Goal: Transaction & Acquisition: Purchase product/service

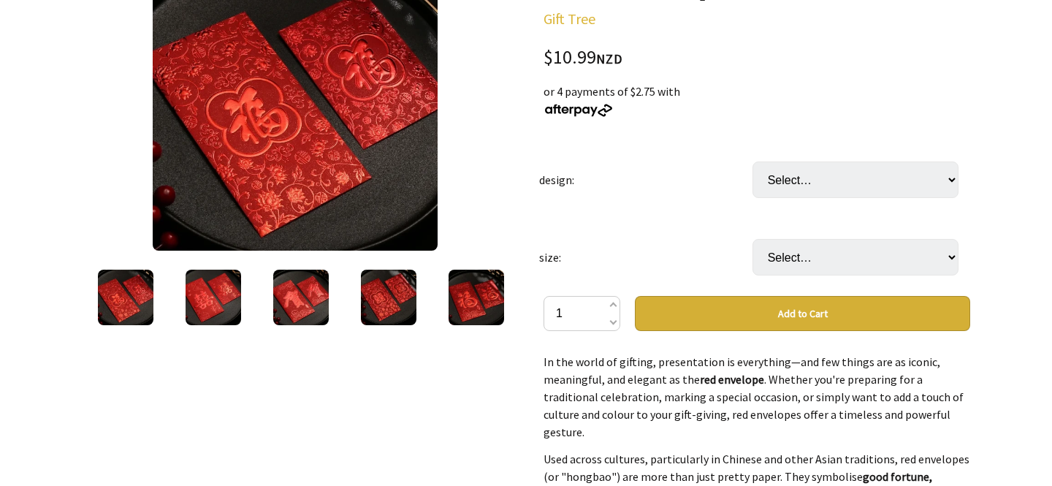
scroll to position [245, 0]
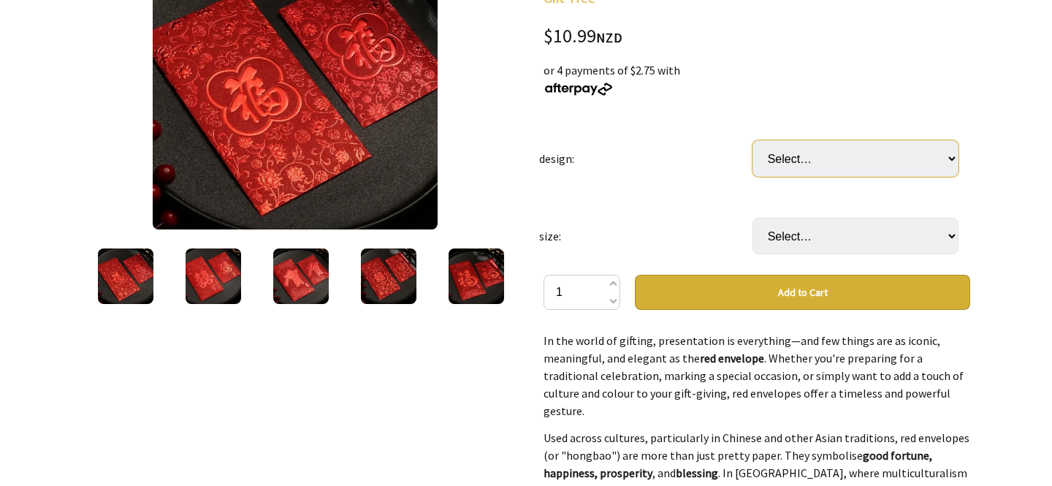
click at [835, 159] on select "Select… add design in the comment section" at bounding box center [855, 158] width 206 height 37
select select "add design in the comment section"
click at [752, 140] on select "Select… add design in the comment section" at bounding box center [855, 158] width 206 height 37
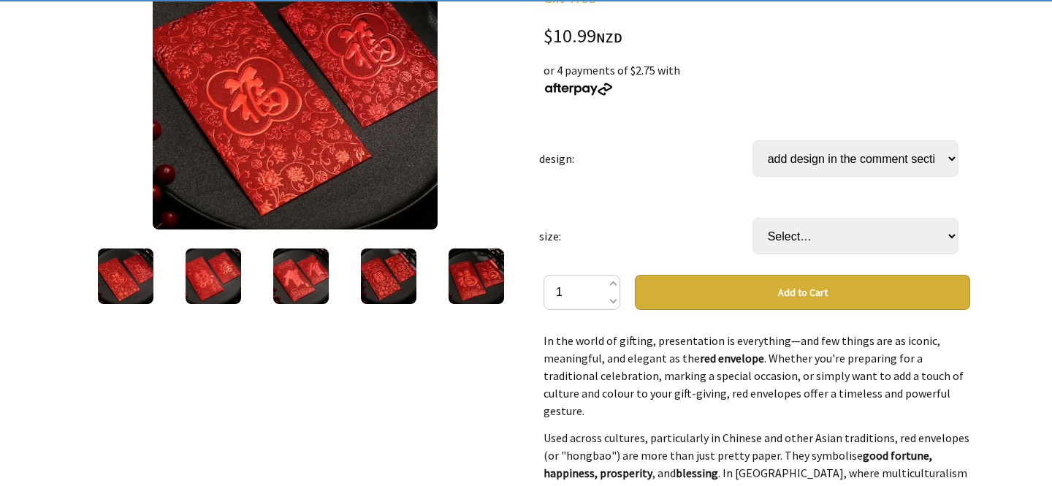
click at [984, 210] on div at bounding box center [526, 437] width 1052 height 1079
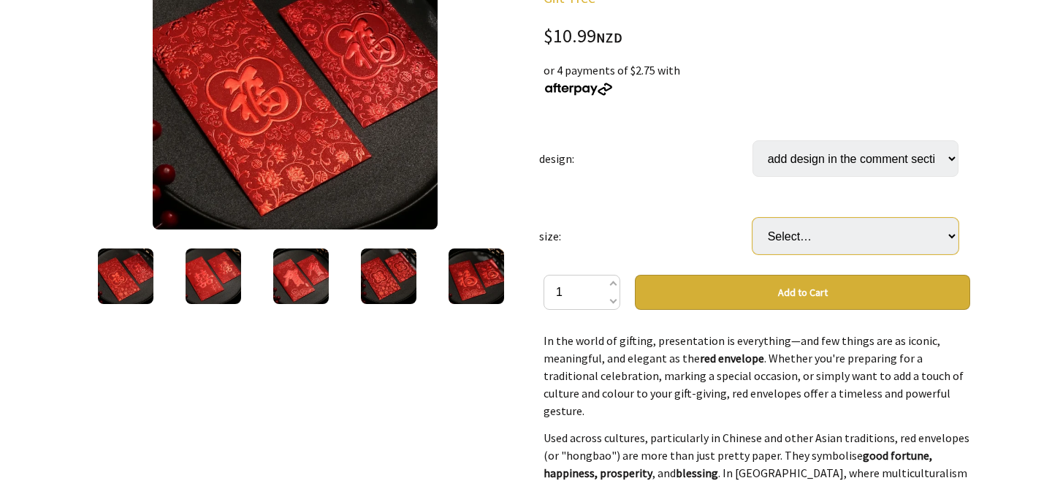
click at [955, 228] on select "Select… add size in the comment section" at bounding box center [855, 236] width 206 height 37
select select "add size in the comment section"
click at [752, 218] on select "Select… add size in the comment section" at bounding box center [855, 236] width 206 height 37
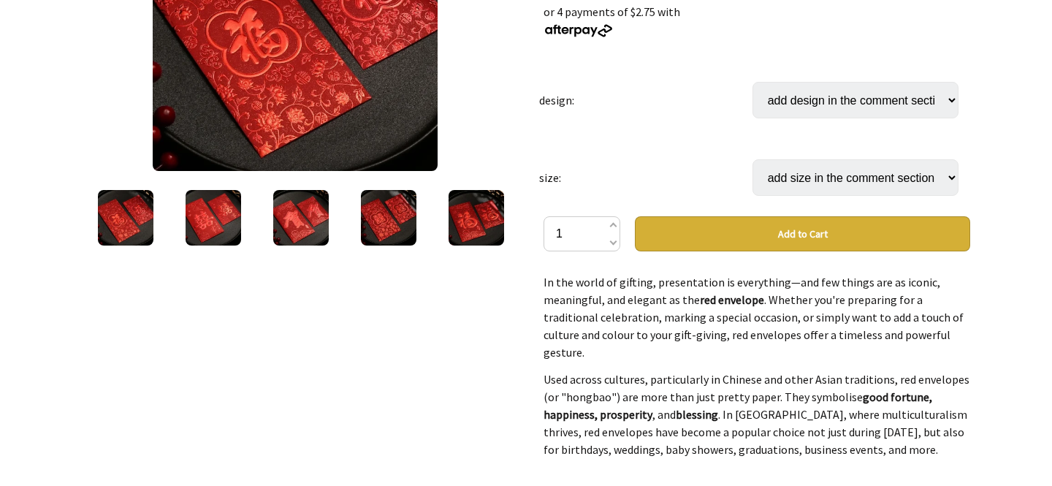
scroll to position [304, 0]
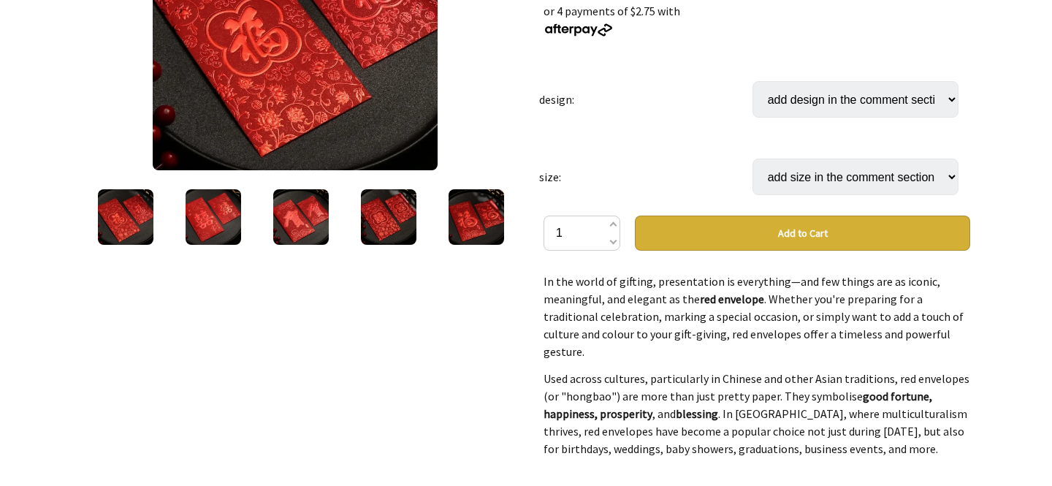
click at [760, 234] on button "Add to Cart" at bounding box center [802, 232] width 335 height 35
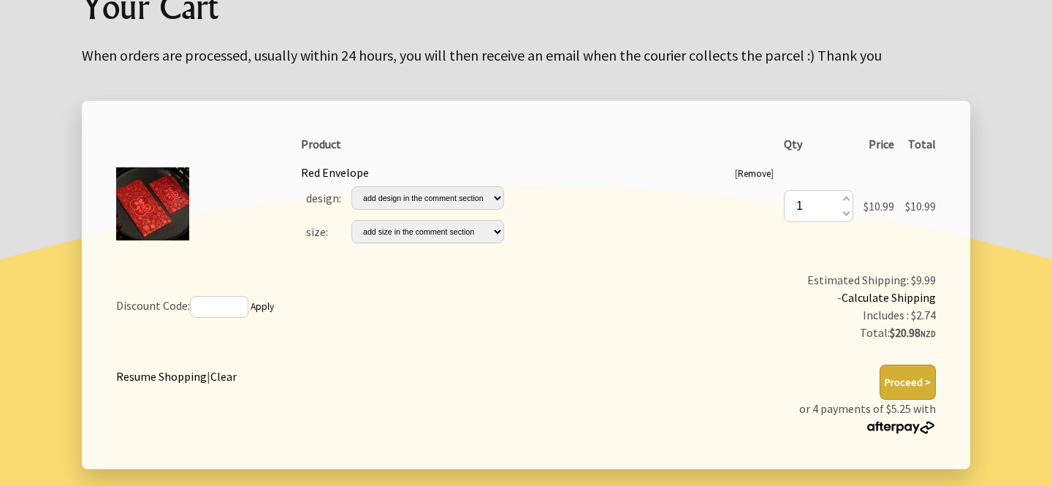
scroll to position [188, 0]
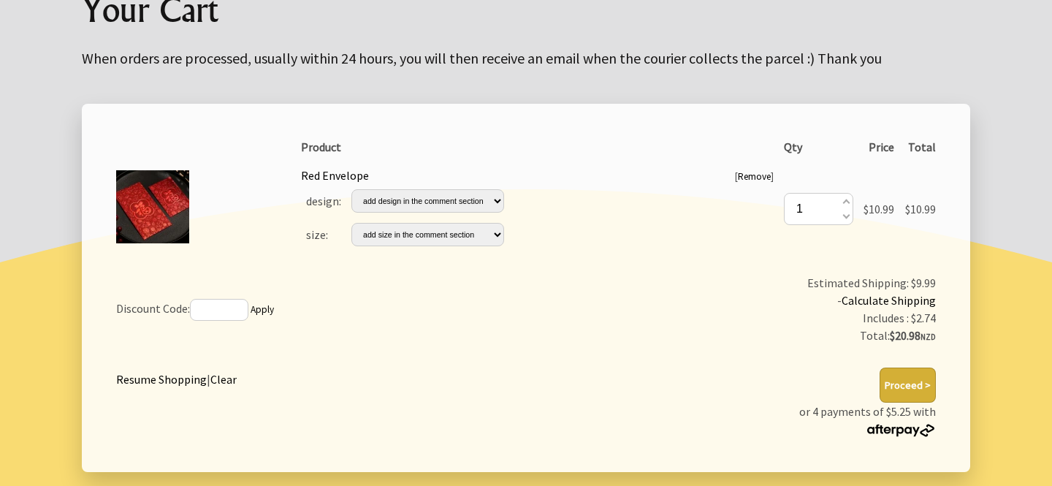
click at [919, 382] on button "Proceed >" at bounding box center [907, 384] width 56 height 35
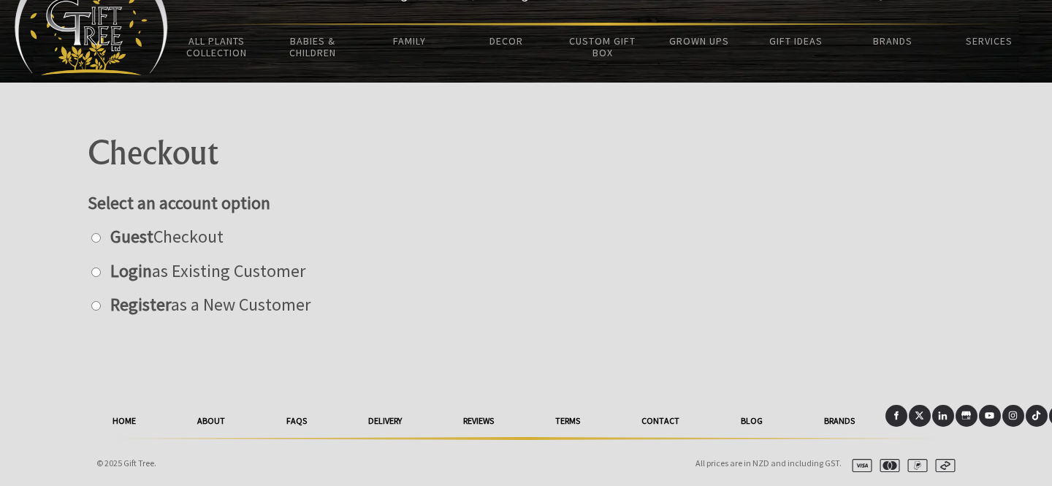
click at [96, 240] on input "radio" at bounding box center [95, 237] width 9 height 9
radio input "true"
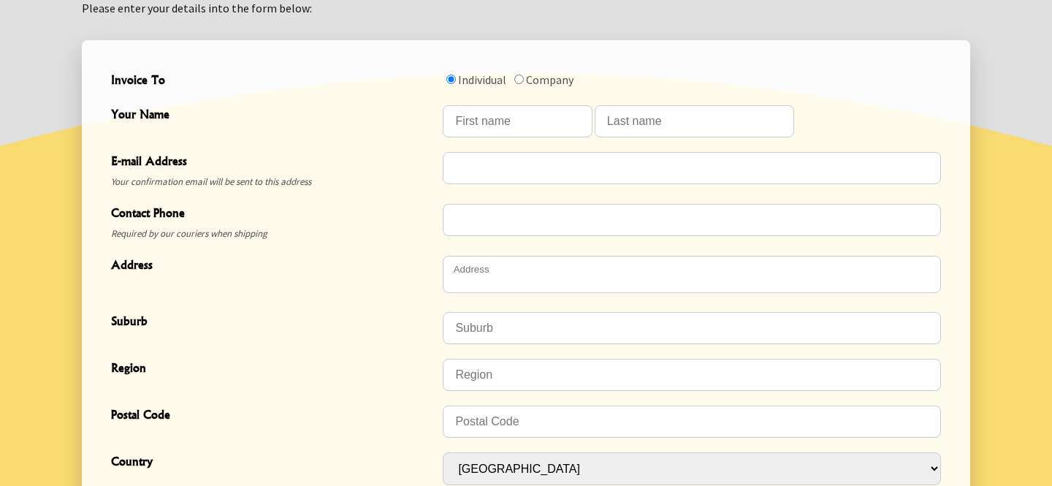
scroll to position [367, 0]
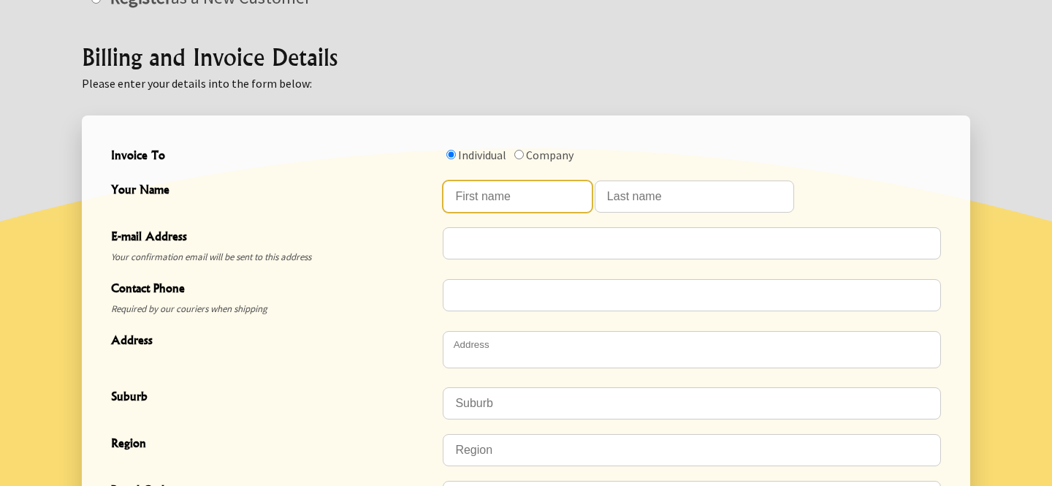
click at [505, 201] on input "Your Name" at bounding box center [517, 196] width 149 height 32
type input "Kiah"
type input "Saunders- Dempster"
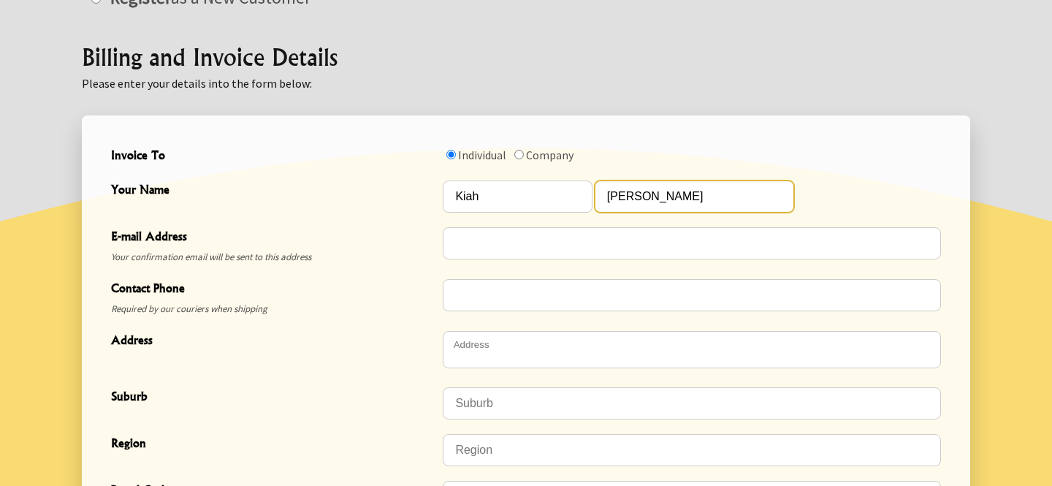
type input "[EMAIL_ADDRESS][DOMAIN_NAME]"
type input "021770422"
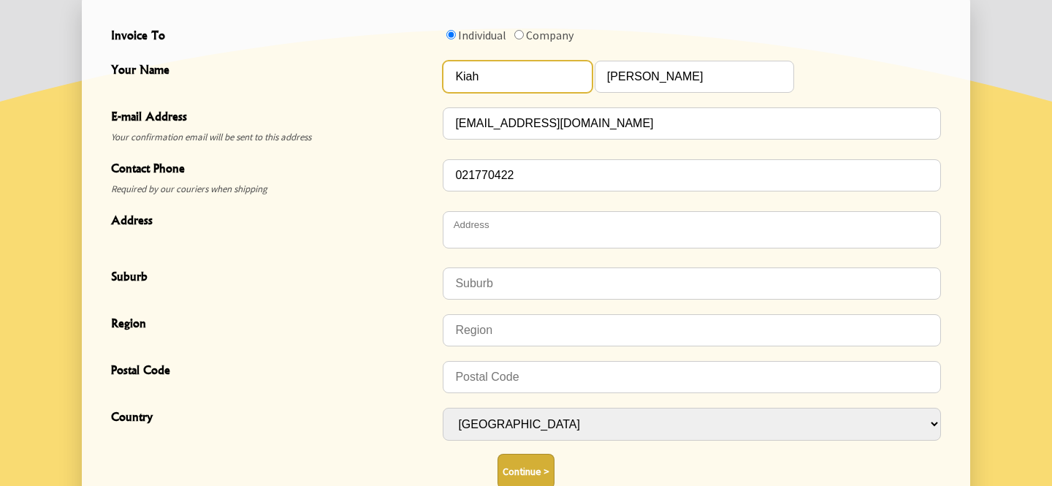
scroll to position [504, 0]
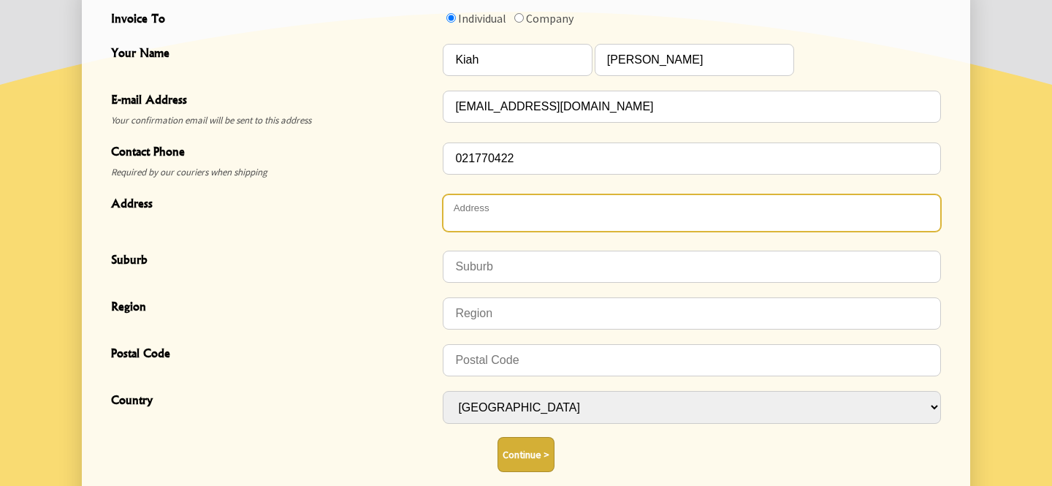
click at [485, 204] on textarea "Address" at bounding box center [692, 212] width 498 height 37
type textarea "1"
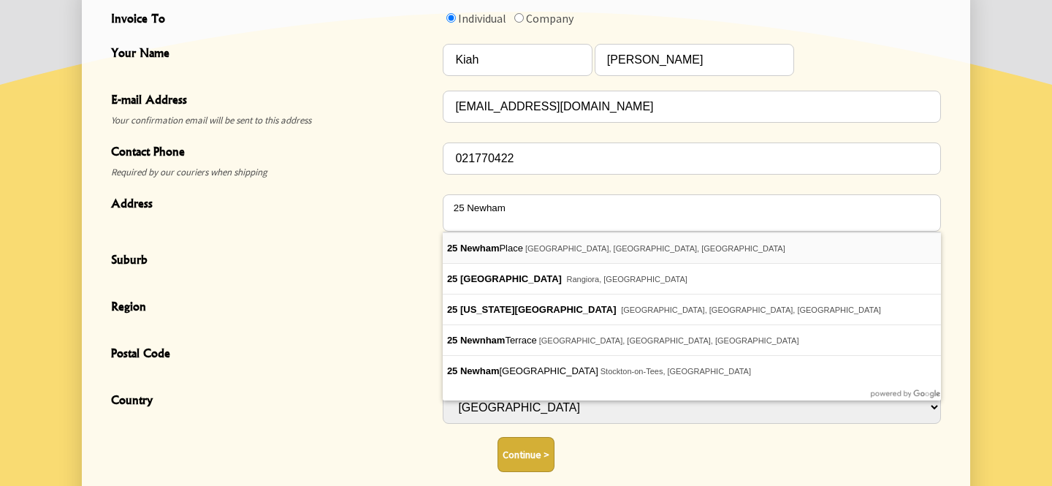
type textarea "25 Newham Place"
type input "Henderson"
type input "Auckland"
type input "0612"
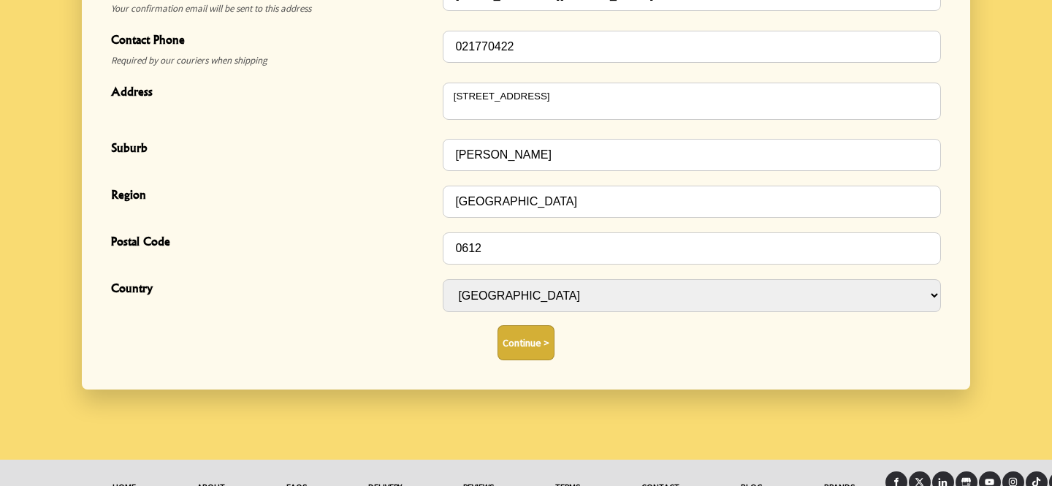
scroll to position [684, 0]
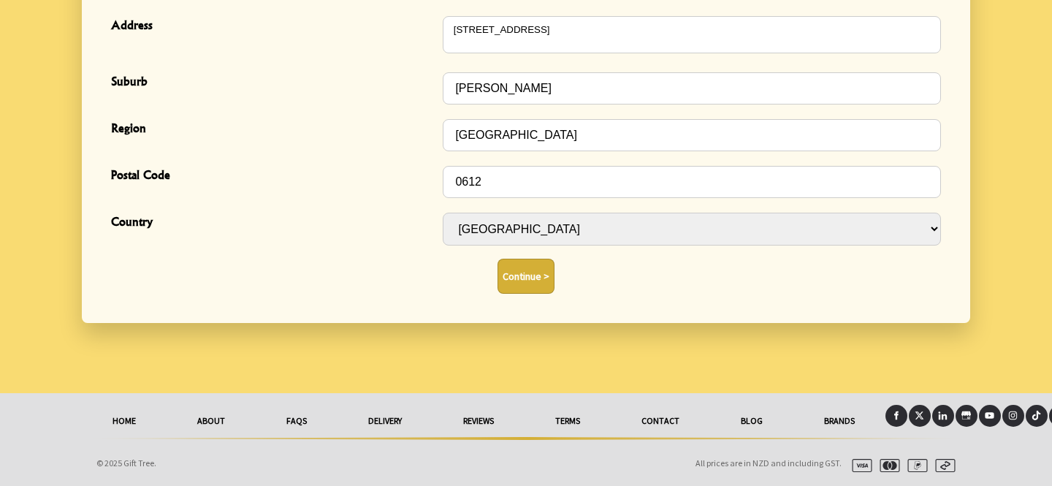
click at [531, 274] on button "Continue >" at bounding box center [525, 276] width 57 height 35
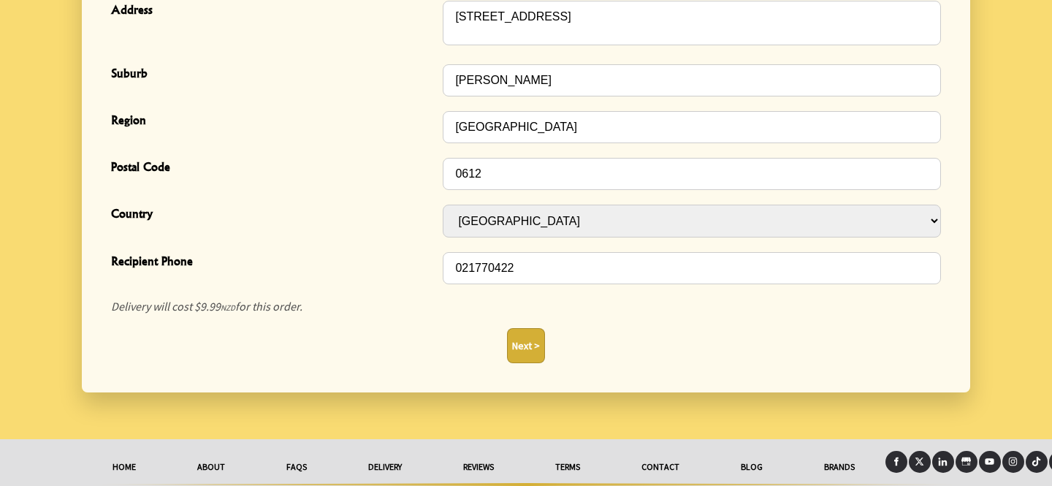
scroll to position [584, 0]
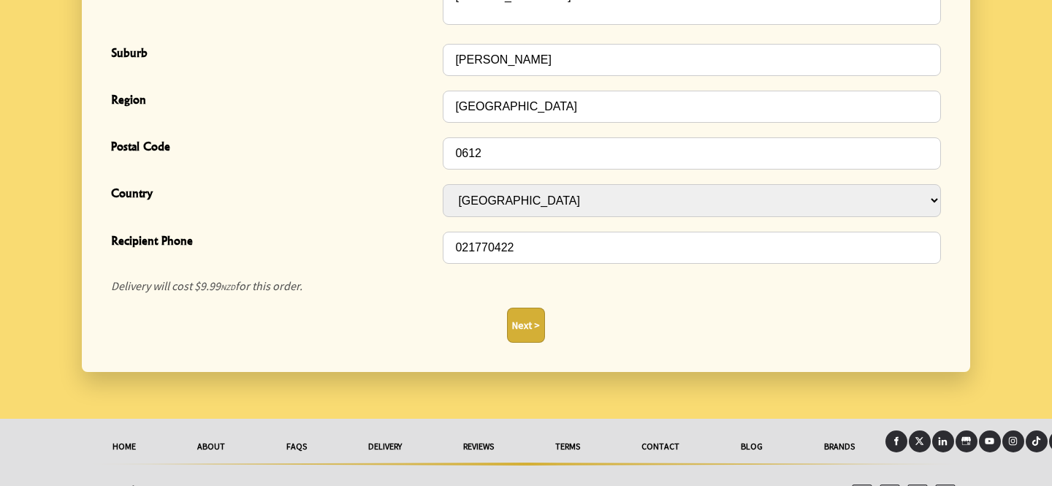
click at [533, 332] on button "Next >" at bounding box center [526, 325] width 38 height 35
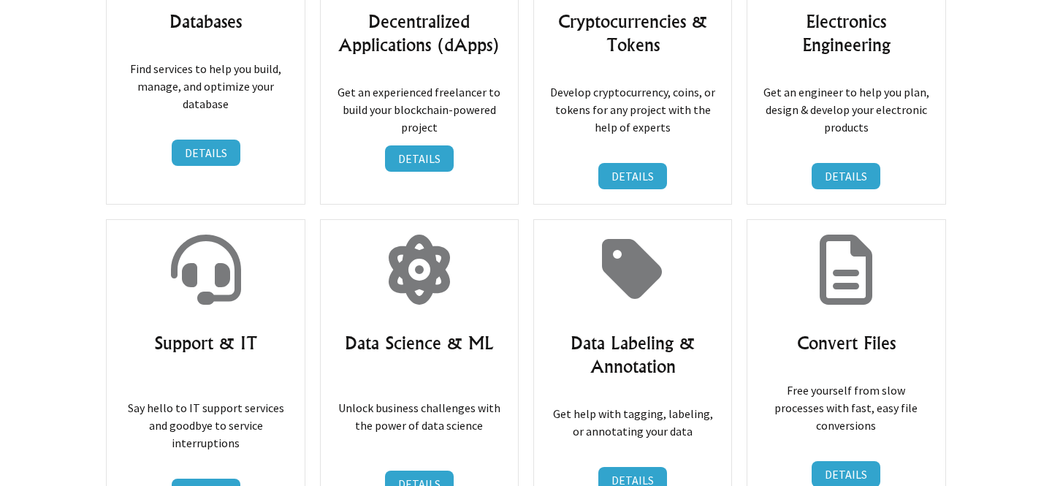
scroll to position [10670, 0]
